Goal: Find contact information: Find contact information

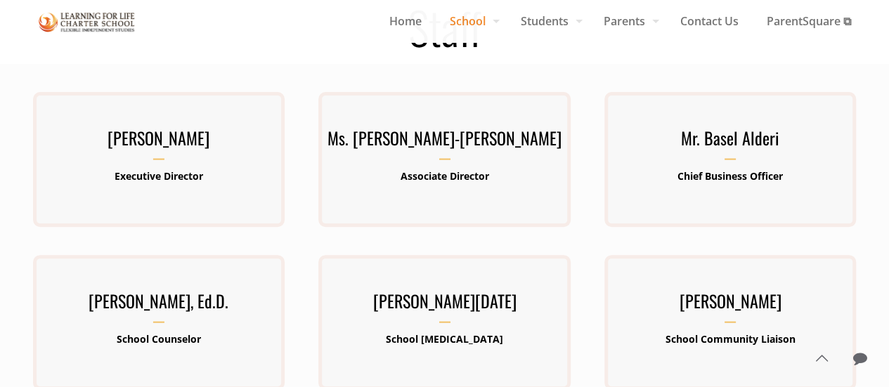
scroll to position [140, 0]
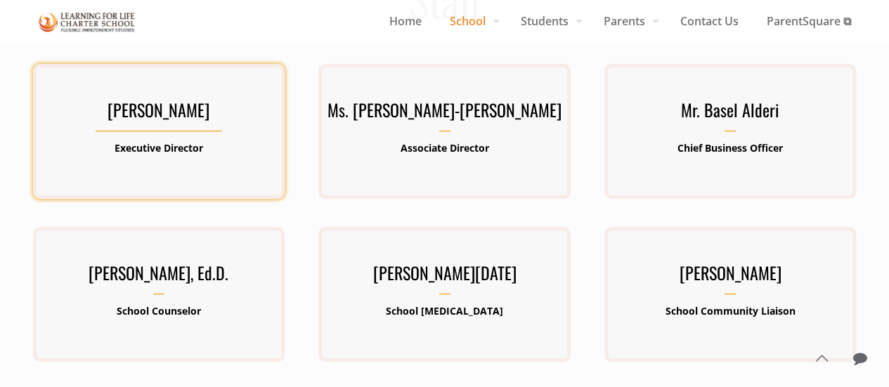
click at [155, 145] on b "Executive Director" at bounding box center [158, 147] width 89 height 13
click at [149, 135] on div "[PERSON_NAME] Executive Director [PERSON_NAME] has been involved in public educ…" at bounding box center [158, 132] width 251 height 72
click at [144, 113] on h3 "[PERSON_NAME]" at bounding box center [158, 114] width 251 height 37
click at [144, 150] on b "Executive Director" at bounding box center [158, 147] width 89 height 13
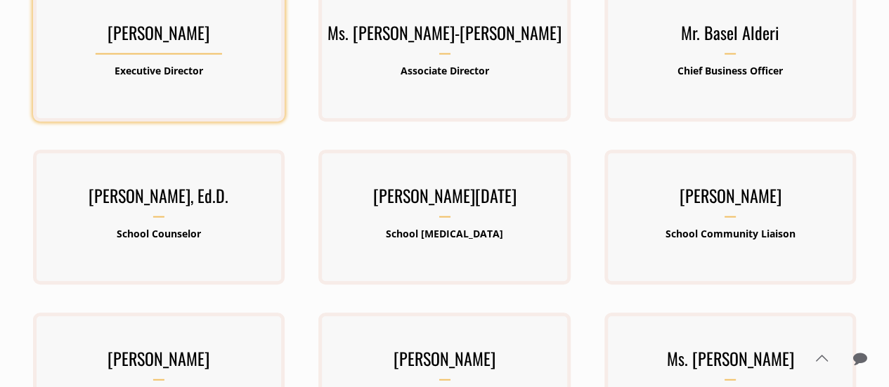
scroll to position [0, 0]
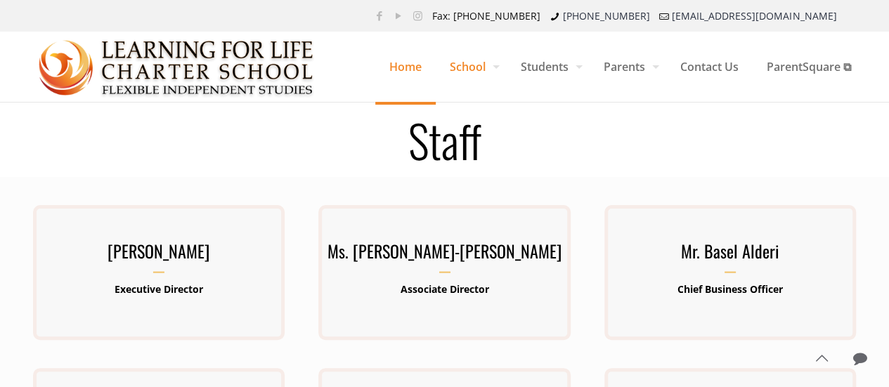
click at [409, 74] on span "Home" at bounding box center [405, 67] width 60 height 42
